Goal: Task Accomplishment & Management: Complete application form

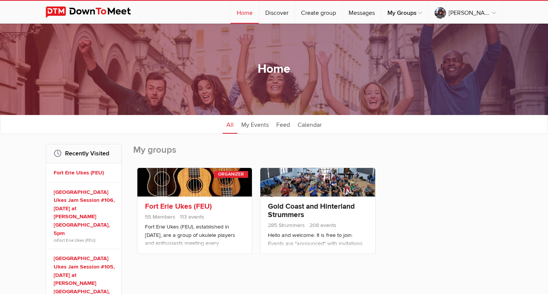
click at [184, 193] on link at bounding box center [194, 182] width 115 height 29
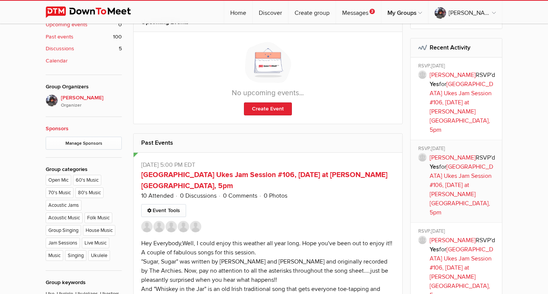
scroll to position [350, 0]
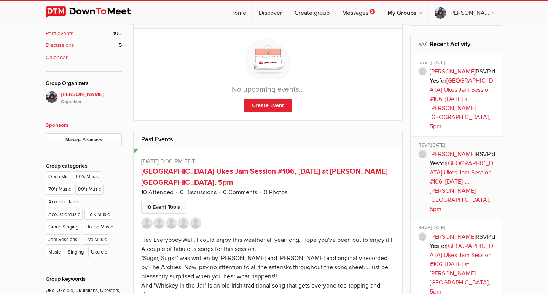
click at [172, 203] on link "Event Tools" at bounding box center [163, 207] width 45 height 13
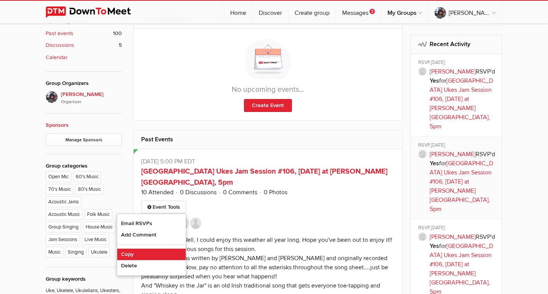
click at [137, 250] on link "Copy" at bounding box center [151, 254] width 69 height 11
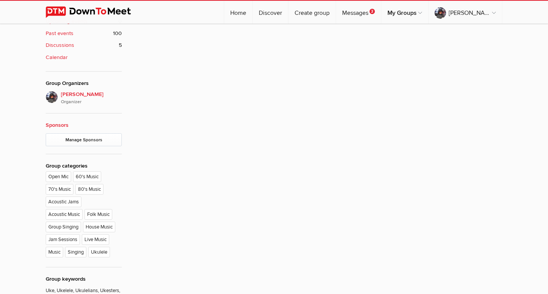
type input "[GEOGRAPHIC_DATA] Ukes Jam Session #106, [DATE] at [PERSON_NAME][GEOGRAPHIC_DAT…"
radio input "false"
radio input "true"
type input "8"
select select "7:00:00"
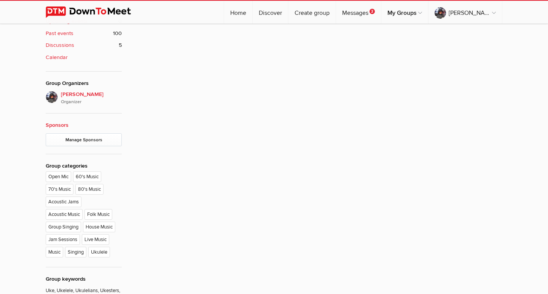
select select "[GEOGRAPHIC_DATA]"
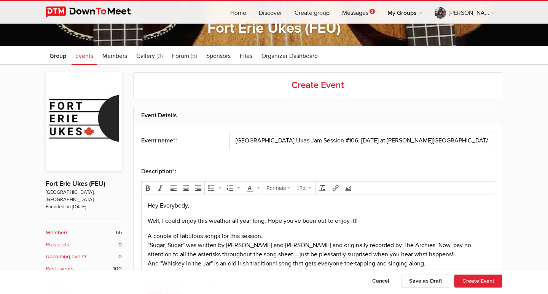
scroll to position [117, 0]
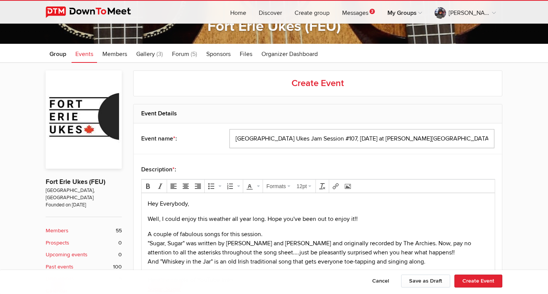
type input "[GEOGRAPHIC_DATA] Ukes Jam Session #107, [DATE] at [PERSON_NAME][GEOGRAPHIC_DAT…"
click at [148, 218] on p "Well, I could enjoy this weather all year long. Hope you've been out to enjoy i…" at bounding box center [318, 218] width 341 height 9
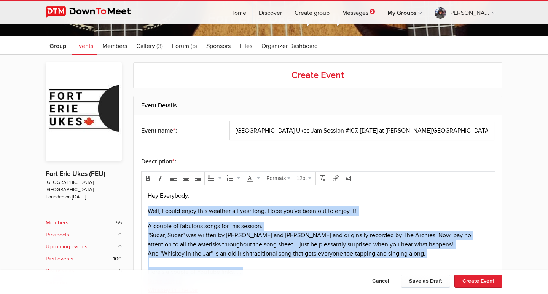
scroll to position [283, 0]
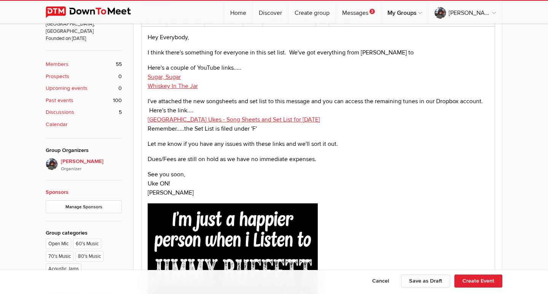
click at [407, 54] on p "I think there's something for everyone in this set list. We've got everything f…" at bounding box center [318, 52] width 341 height 9
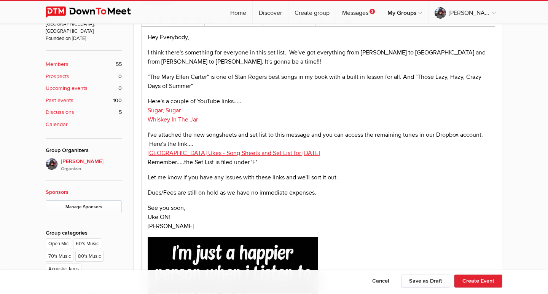
click at [405, 77] on span ""The [PERSON_NAME]" is one of [PERSON_NAME] best songs in my book with a built …" at bounding box center [315, 81] width 334 height 17
click at [203, 87] on p ""The [PERSON_NAME]" is one of [PERSON_NAME] best songs in my book with a built …" at bounding box center [318, 81] width 341 height 18
click at [204, 118] on p "Here's a couple of YouTube links..... Sugar, Sugar Whiskey In The Jar" at bounding box center [318, 110] width 341 height 27
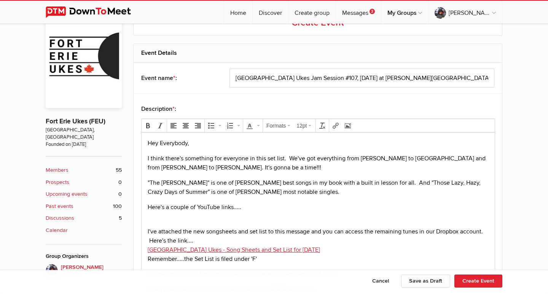
scroll to position [177, 0]
click at [337, 124] on icon "Insert/edit link" at bounding box center [336, 126] width 6 height 6
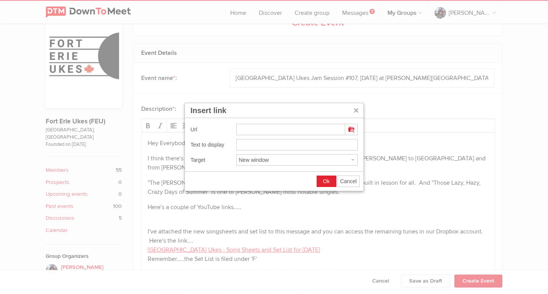
type input "[URL][DOMAIN_NAME]"
click at [238, 144] on input "[URL][DOMAIN_NAME]" at bounding box center [296, 144] width 121 height 11
type input "The [PERSON_NAME]"
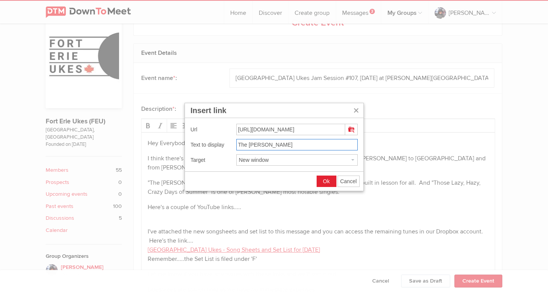
click at [327, 177] on button "Ok" at bounding box center [326, 181] width 19 height 11
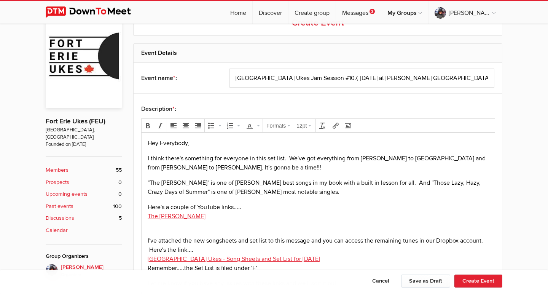
click at [329, 178] on p ""The [PERSON_NAME]" is one of [PERSON_NAME] best songs in my book with a built …" at bounding box center [318, 187] width 341 height 18
click at [189, 225] on p "Here's a couple of YouTube links..... The [PERSON_NAME]" at bounding box center [318, 216] width 341 height 27
click at [337, 125] on icon "Insert/edit link" at bounding box center [336, 126] width 6 height 6
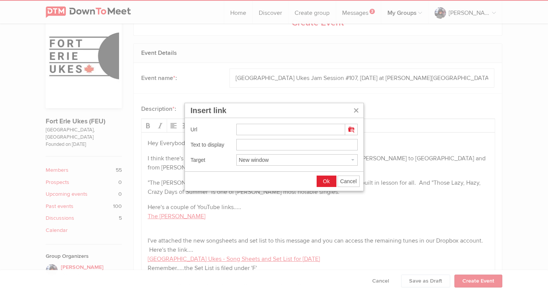
type input "[URL][DOMAIN_NAME]"
click at [238, 144] on input "[URL][DOMAIN_NAME]" at bounding box center [296, 144] width 121 height 11
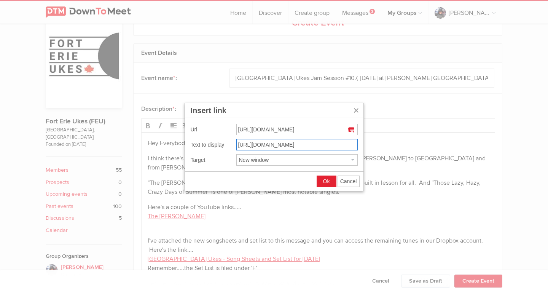
click at [238, 144] on input "[URL][DOMAIN_NAME]" at bounding box center [296, 144] width 121 height 11
click at [239, 144] on input "[URL][DOMAIN_NAME]" at bounding box center [296, 144] width 121 height 11
type input "Those Lazy, Hazy, Crazy Days of Summer"
click at [326, 182] on span "Ok" at bounding box center [326, 181] width 7 height 6
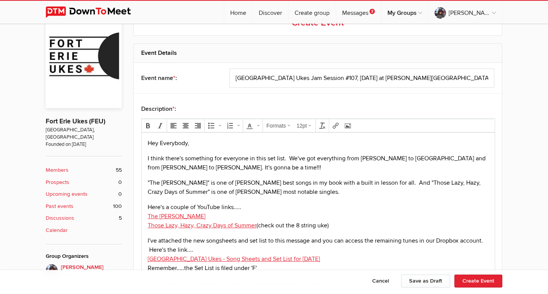
click at [332, 258] on p "I've attached the new songsheets and set list to this message and you can acces…" at bounding box center [318, 254] width 341 height 37
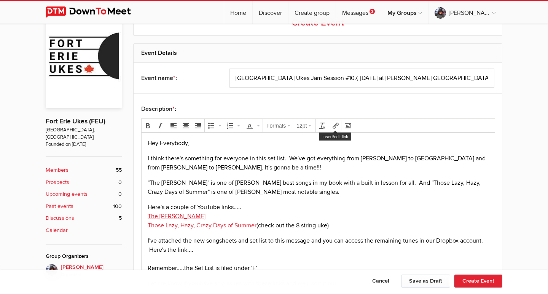
click at [336, 128] on icon "Insert/edit link" at bounding box center [336, 126] width 6 height 6
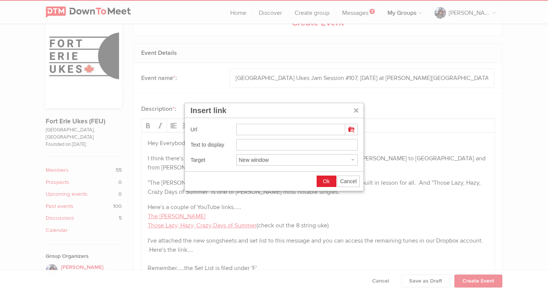
type input "[URL][DOMAIN_NAME]"
click at [239, 145] on input "[URL][DOMAIN_NAME]" at bounding box center [296, 144] width 121 height 11
type input "[GEOGRAPHIC_DATA] Ukes - Set List and Song Sheets - [DATE]"
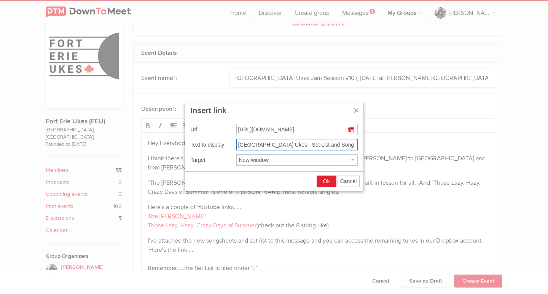
click at [326, 180] on span "Ok" at bounding box center [326, 181] width 7 height 6
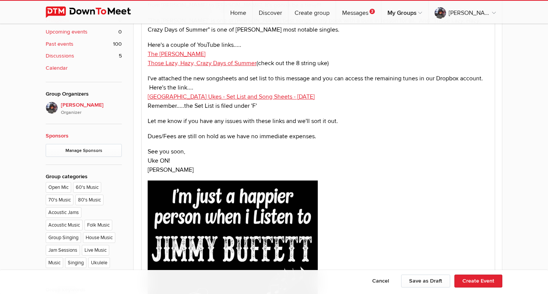
scroll to position [355, 0]
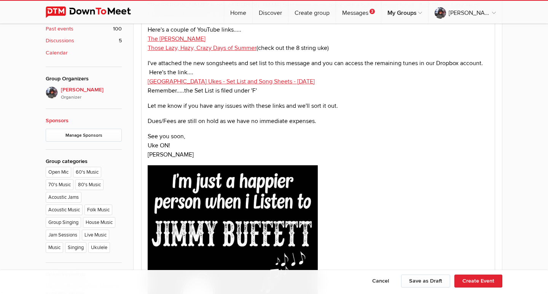
click at [253, 223] on img at bounding box center [233, 267] width 170 height 204
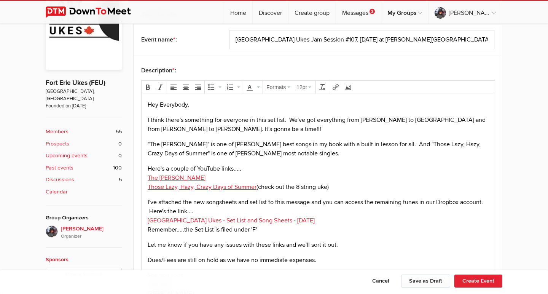
scroll to position [217, 0]
click at [348, 87] on icon "Insert/edit image" at bounding box center [348, 86] width 6 height 6
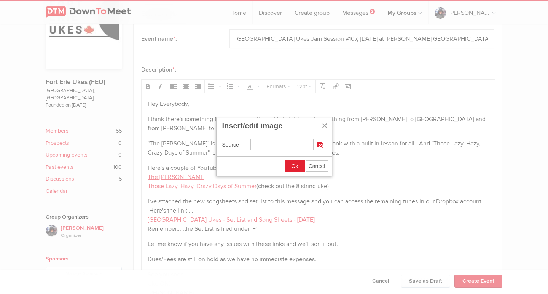
click at [323, 146] on button "Insert/edit image" at bounding box center [320, 144] width 12 height 11
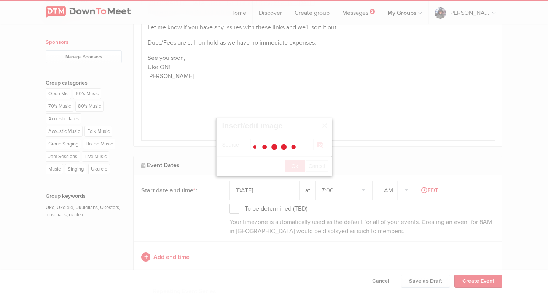
scroll to position [436, 0]
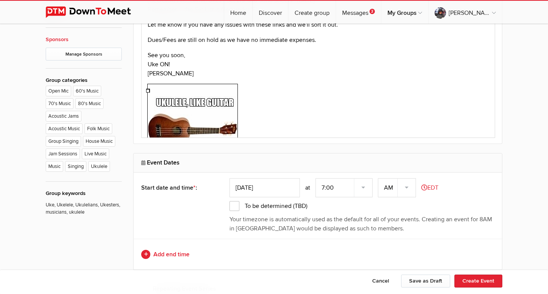
click at [324, 86] on p at bounding box center [318, 130] width 341 height 93
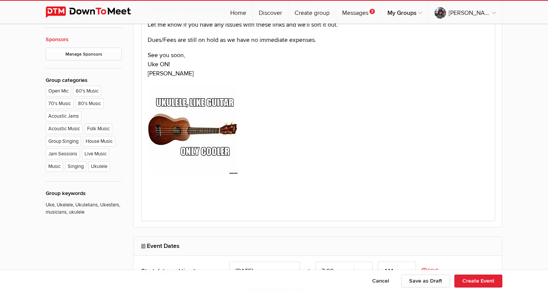
click at [189, 128] on img at bounding box center [193, 129] width 90 height 90
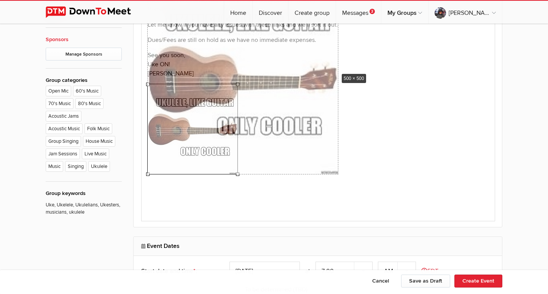
drag, startPoint x: 236, startPoint y: 85, endPoint x: 337, endPoint y: 71, distance: 101.5
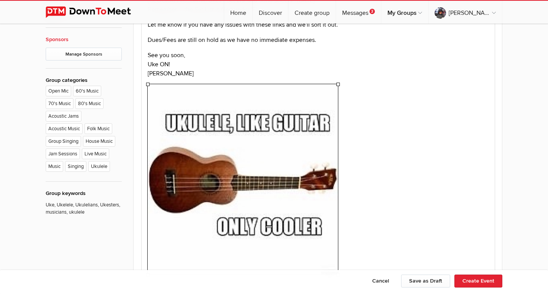
click at [432, 120] on p at bounding box center [318, 180] width 341 height 193
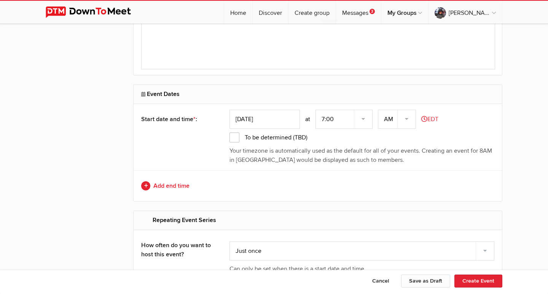
scroll to position [705, 0]
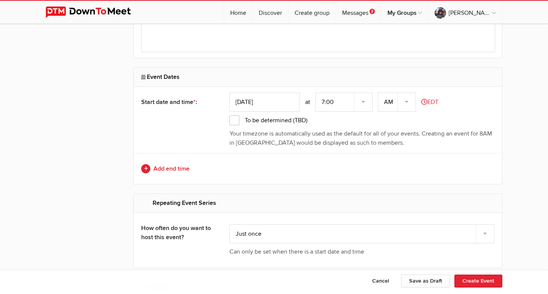
click at [282, 100] on input "[DATE]" at bounding box center [265, 102] width 70 height 19
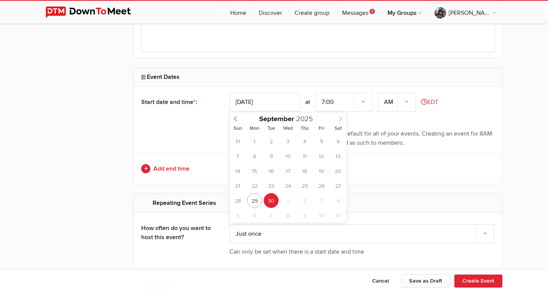
click at [340, 118] on icon at bounding box center [340, 118] width 5 height 5
type input "[DATE]"
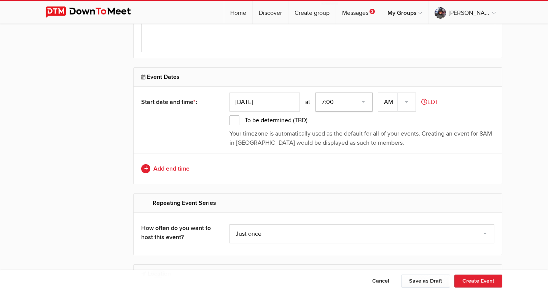
select select "5:00:00"
select select "PM"
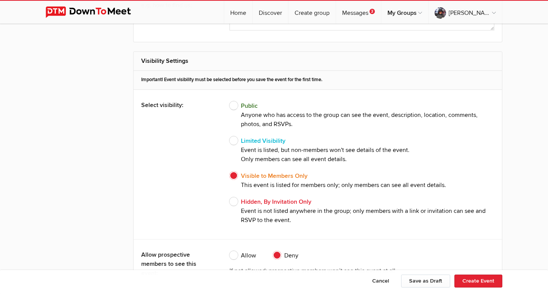
scroll to position [1437, 0]
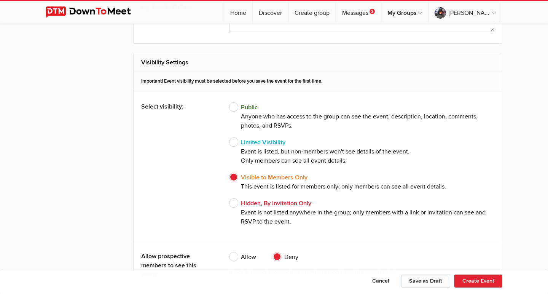
click at [236, 105] on span "Public Anyone who has access to the group can see the event, description, locat…" at bounding box center [362, 116] width 265 height 27
click at [230, 103] on input "Public Anyone who has access to the group can see the event, description, locat…" at bounding box center [229, 102] width 0 height 0
radio input "true"
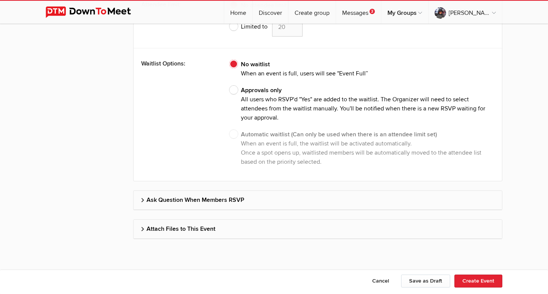
scroll to position [2095, 0]
click at [177, 226] on h2 "Attach Files to This Event" at bounding box center [317, 229] width 353 height 18
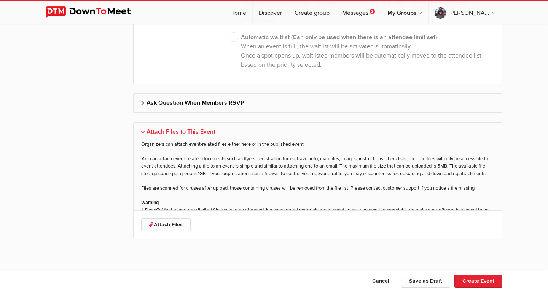
scroll to position [2192, 0]
click at [177, 222] on link "Attach Files" at bounding box center [165, 225] width 49 height 13
type input "C:\fakepath\[GEOGRAPHIC_DATA] Ukes Set List #107- [DATE].pdf"
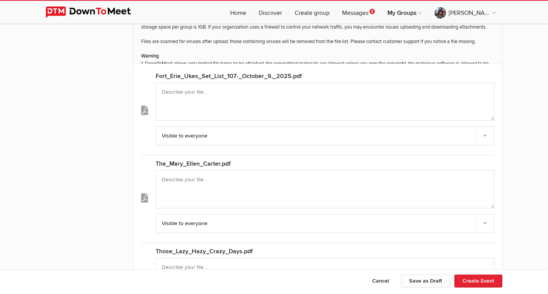
scroll to position [2343, 0]
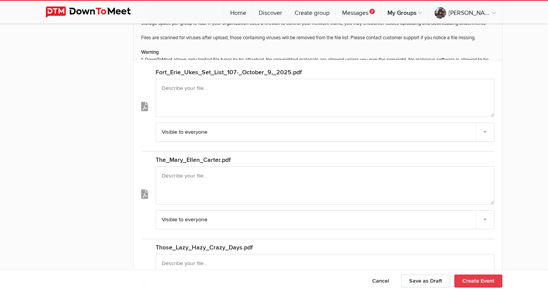
click at [487, 280] on button "Create Event" at bounding box center [479, 280] width 48 height 13
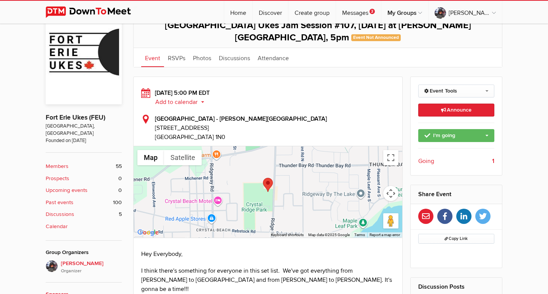
scroll to position [180, 0]
